Goal: Find specific page/section: Find specific page/section

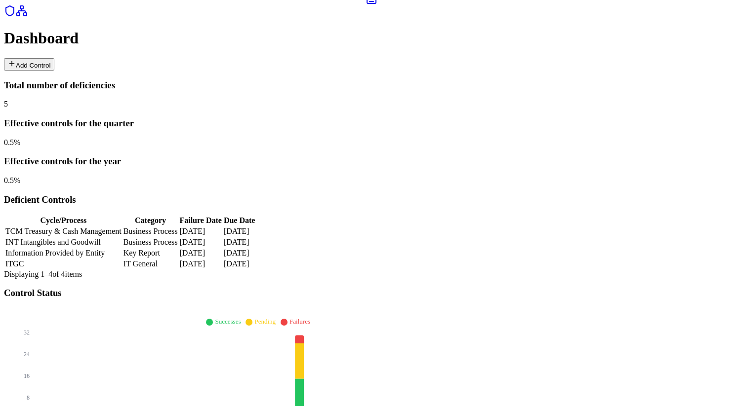
scroll to position [21, 0]
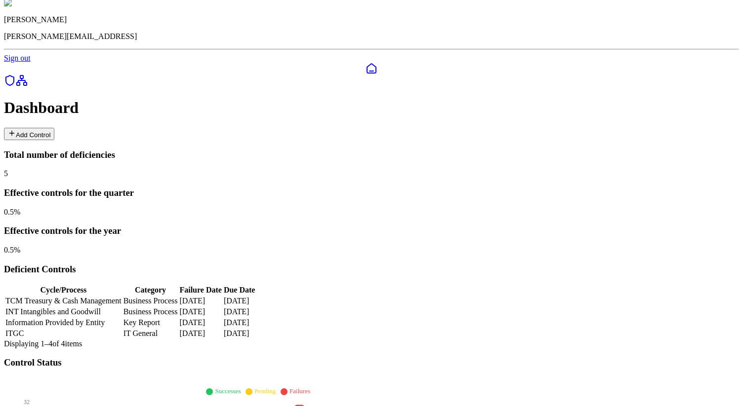
click at [11, 82] on icon at bounding box center [10, 81] width 12 height 12
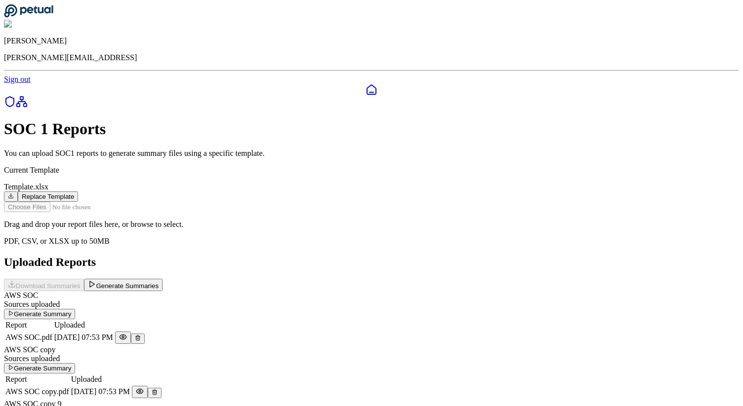
click at [365, 84] on icon at bounding box center [371, 90] width 12 height 12
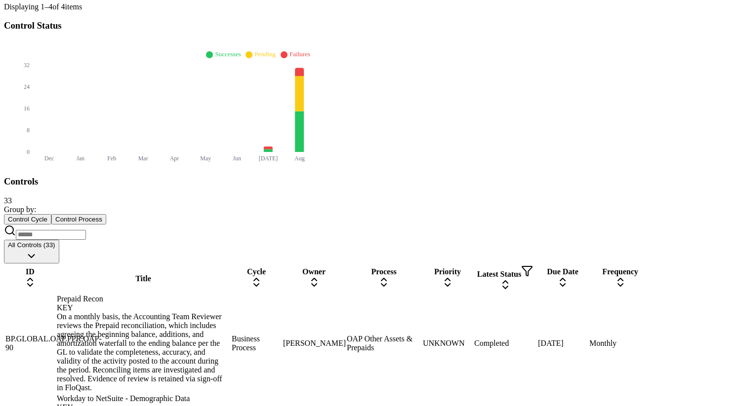
scroll to position [337, 0]
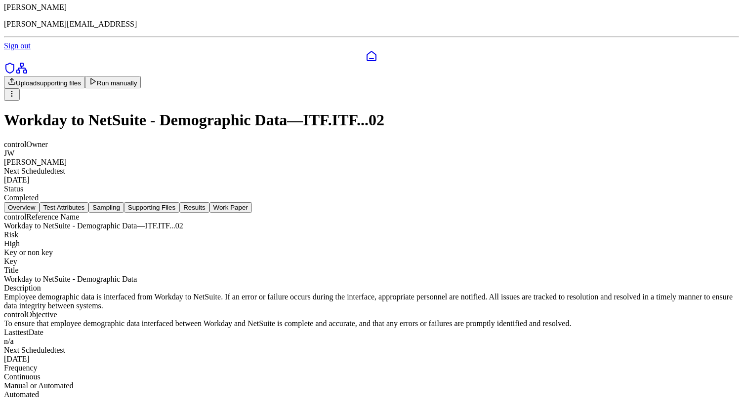
scroll to position [43, 0]
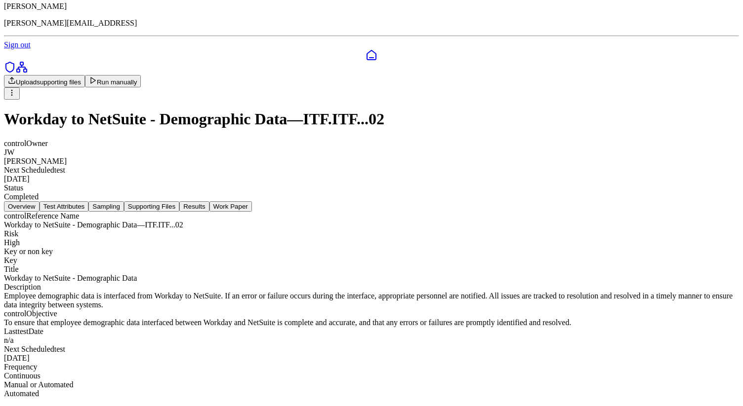
click at [179, 201] on button "Supporting Files" at bounding box center [151, 206] width 55 height 10
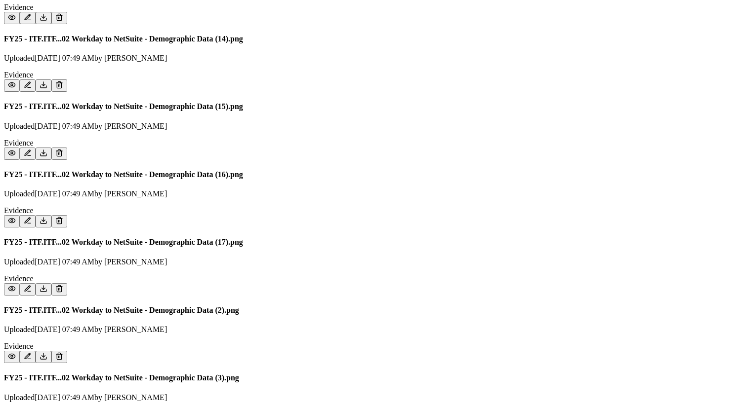
scroll to position [896, 0]
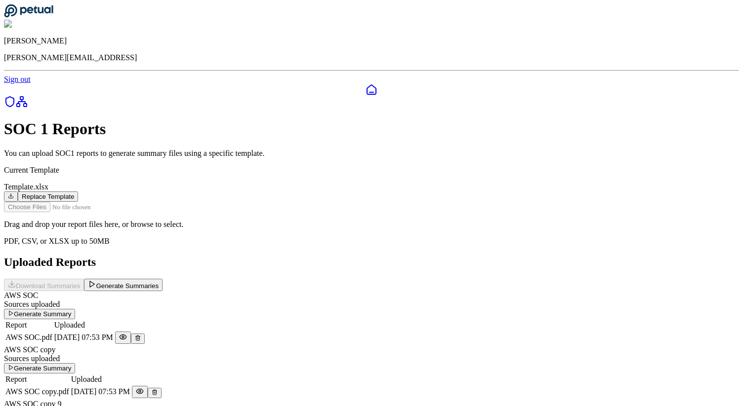
click at [365, 84] on icon at bounding box center [371, 90] width 12 height 12
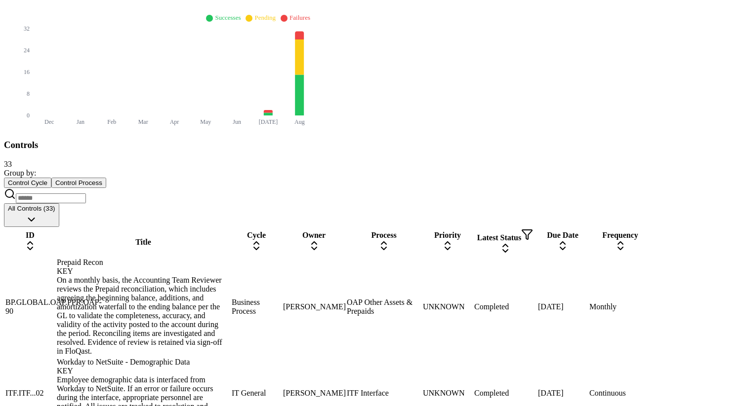
scroll to position [1205, 0]
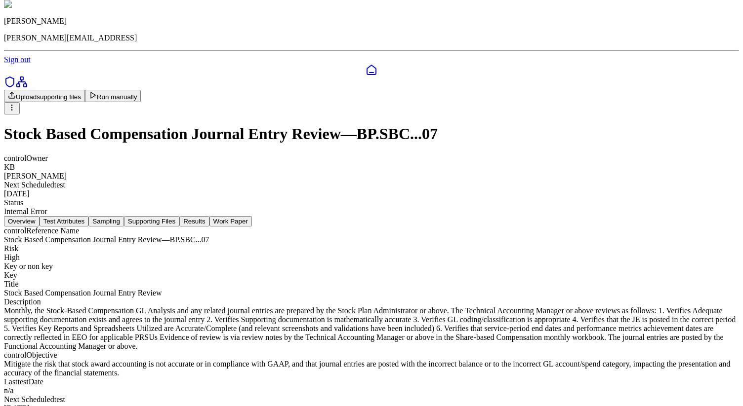
scroll to position [21, 0]
click at [179, 215] on button "Supporting Files" at bounding box center [151, 220] width 55 height 10
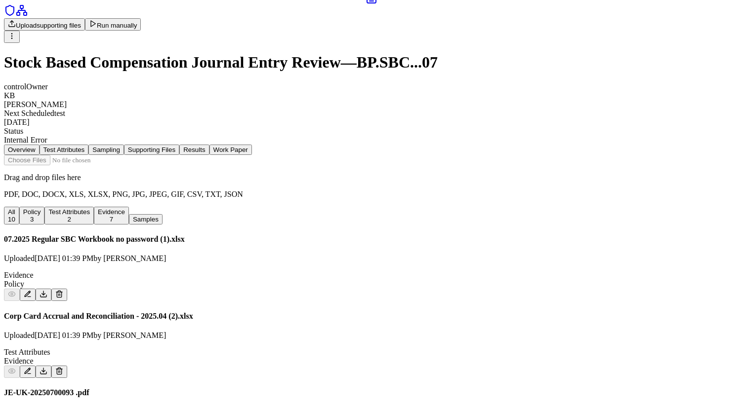
scroll to position [86, 0]
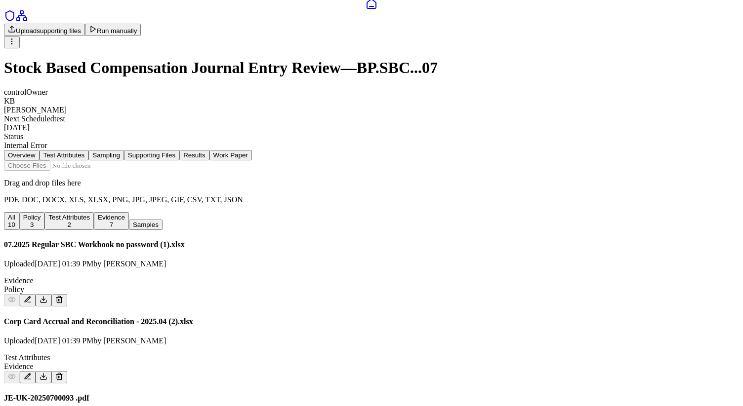
click at [63, 296] on icon at bounding box center [59, 300] width 8 height 8
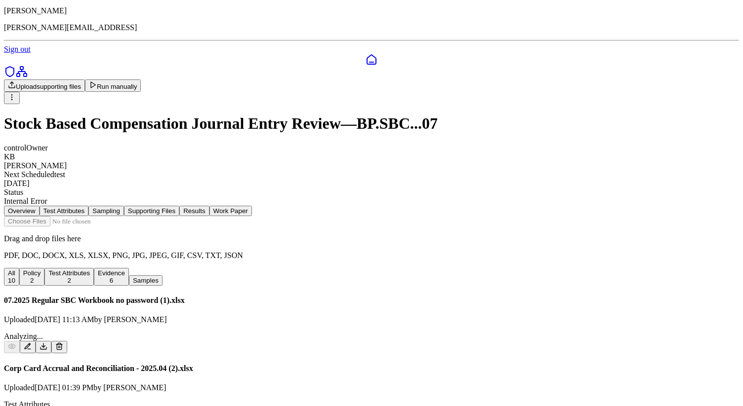
scroll to position [0, 0]
